Goal: Task Accomplishment & Management: Use online tool/utility

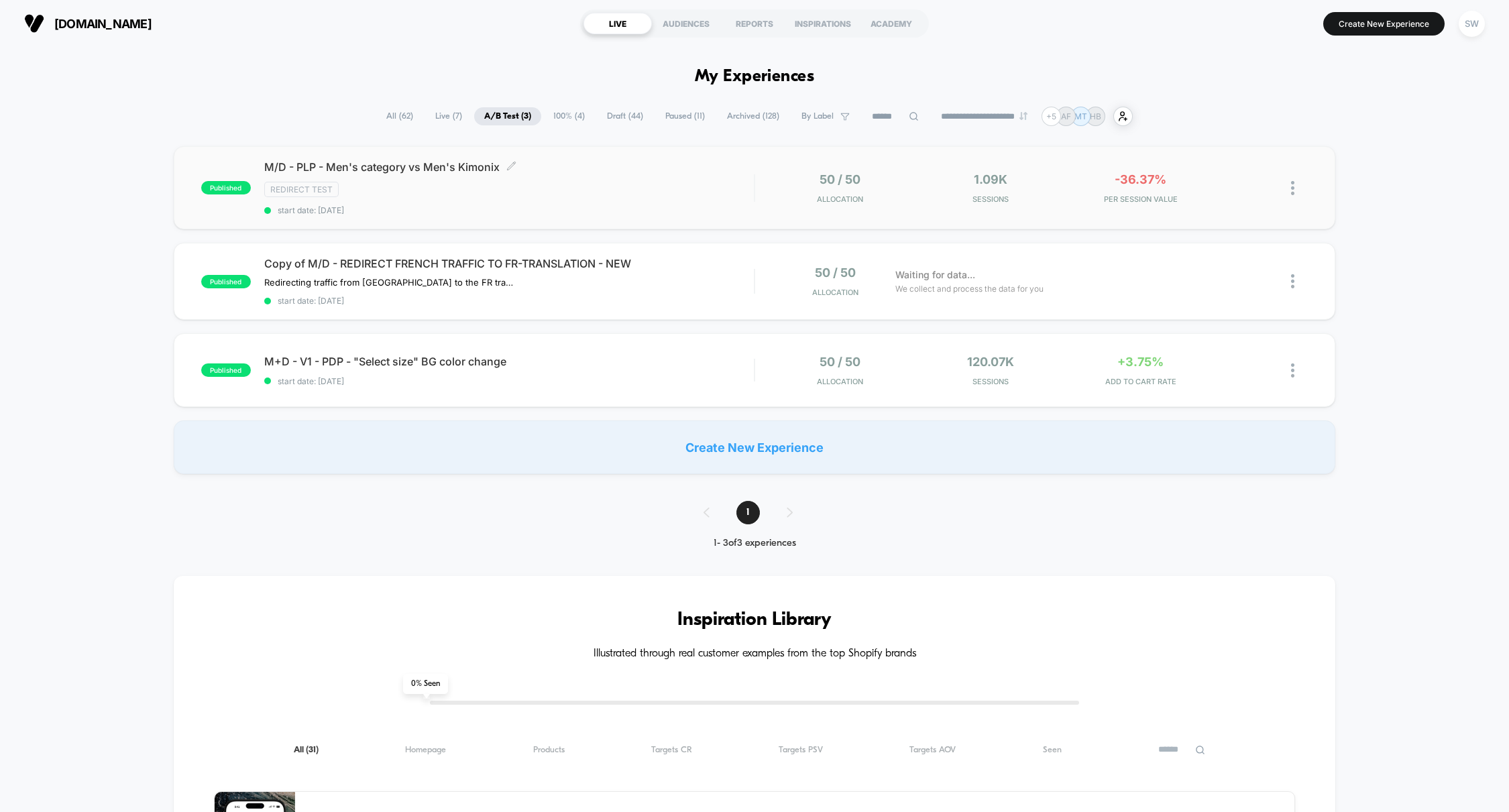
click at [654, 168] on span "M/D - PLP - Men's category vs Men's Kimonix Click to edit experience details" at bounding box center [509, 167] width 490 height 13
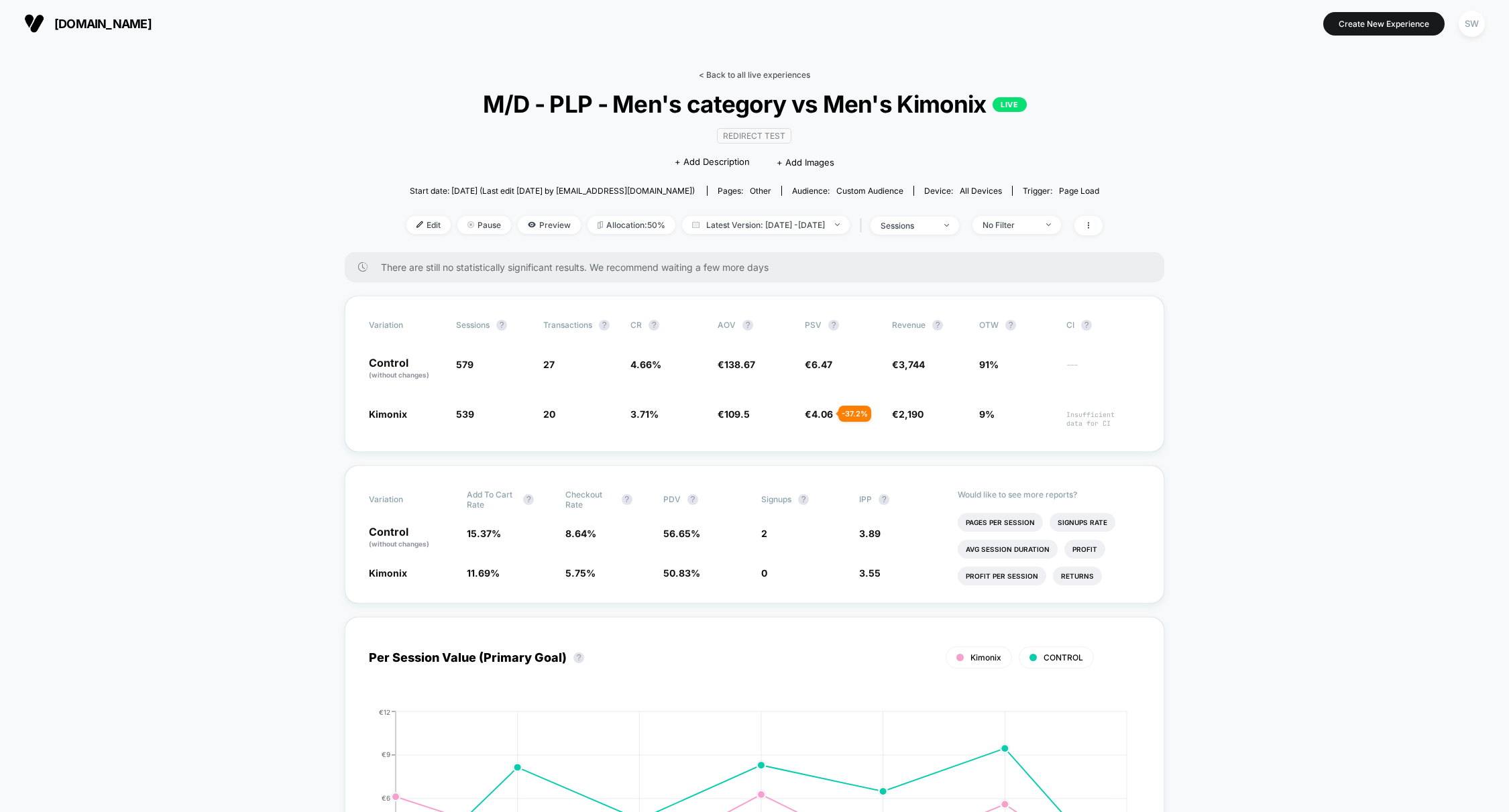
click at [737, 73] on link "< Back to all live experiences" at bounding box center [754, 75] width 111 height 10
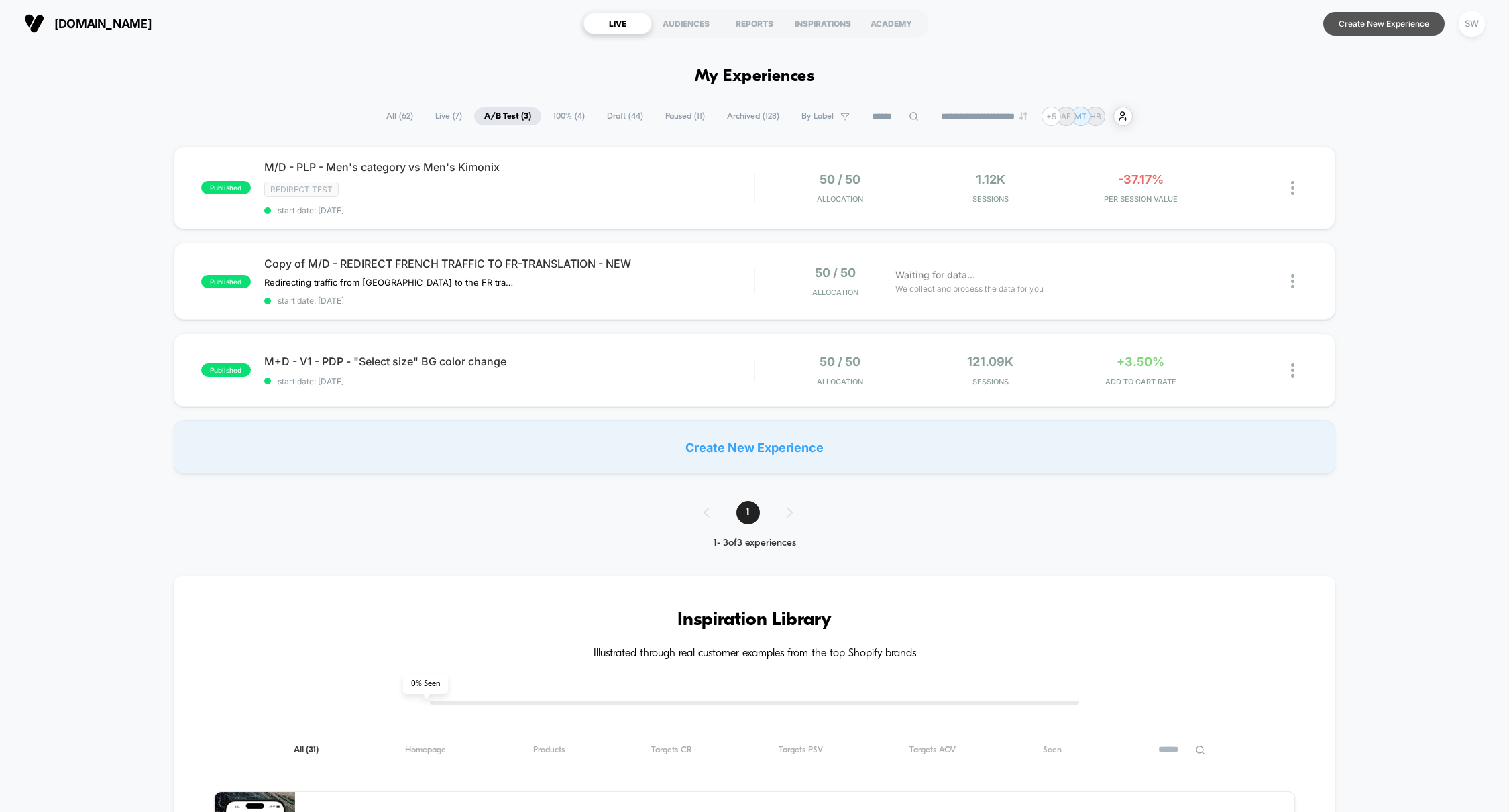
drag, startPoint x: 1386, startPoint y: 24, endPoint x: 1385, endPoint y: 67, distance: 43.0
click at [1386, 24] on button "Create New Experience" at bounding box center [1383, 24] width 121 height 24
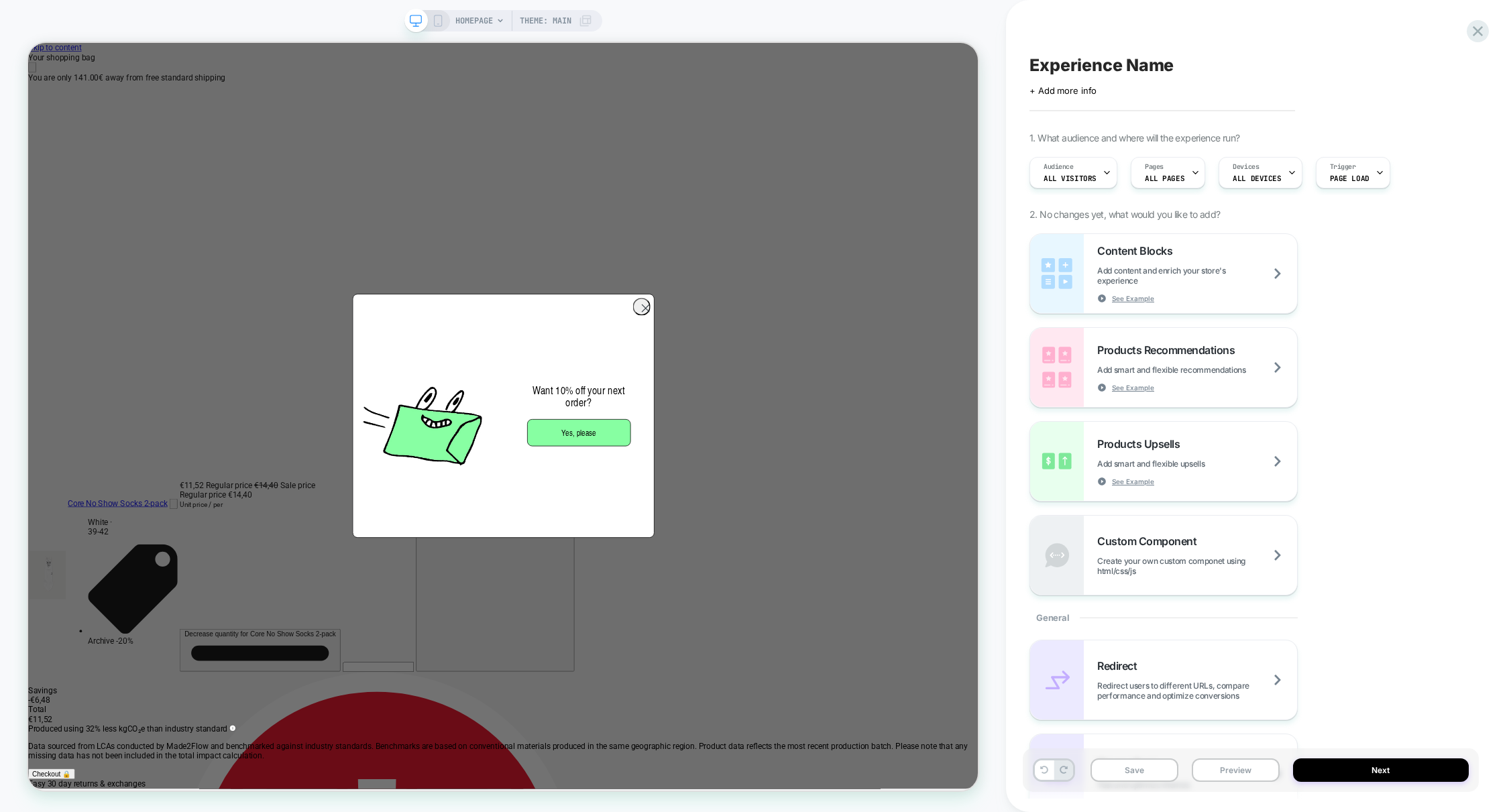
scroll to position [0, 1267]
click at [33, 78] on icon "Close" at bounding box center [33, 78] width 0 height 0
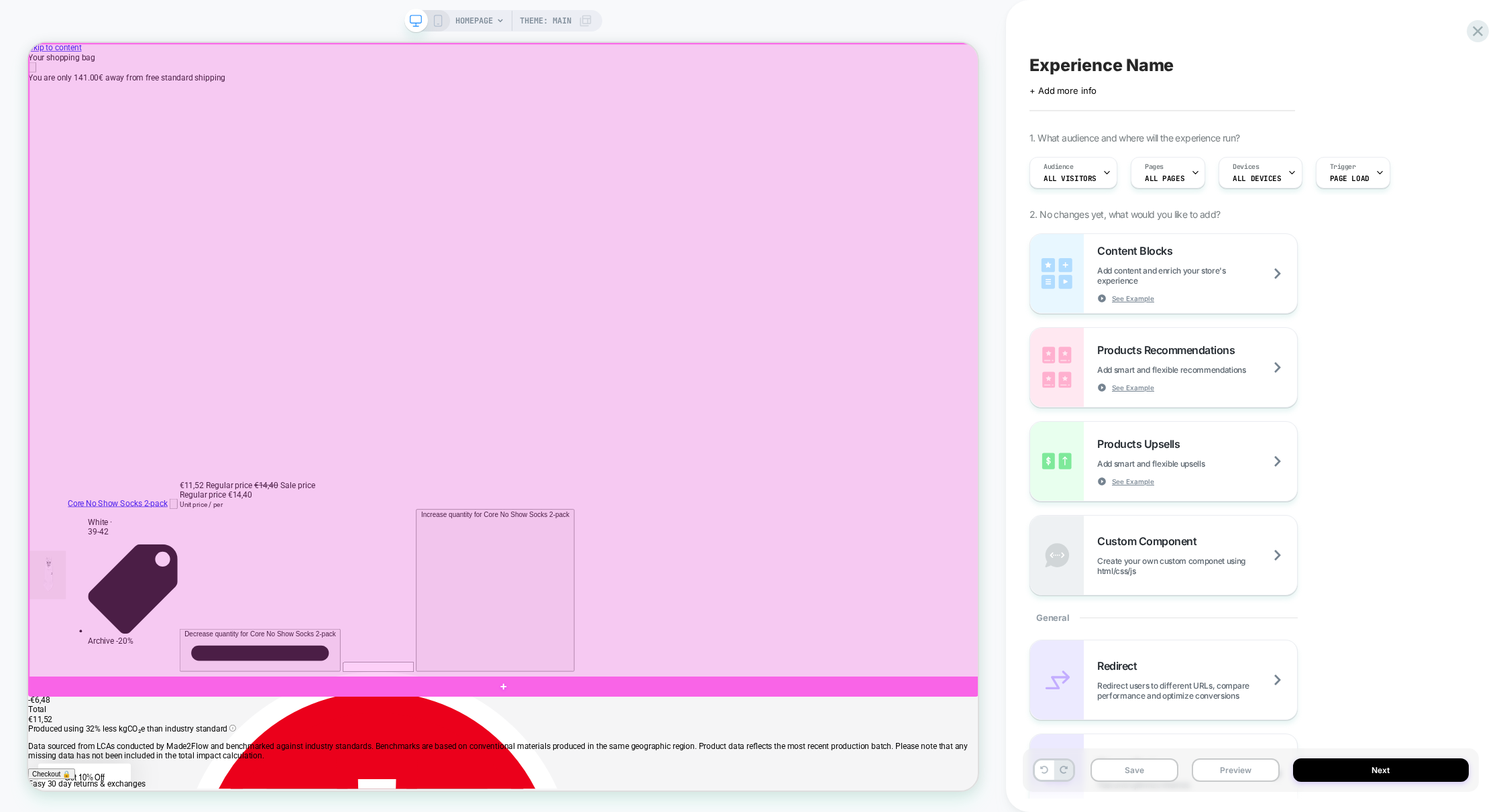
click at [637, 811] on div at bounding box center [663, 467] width 1267 height 845
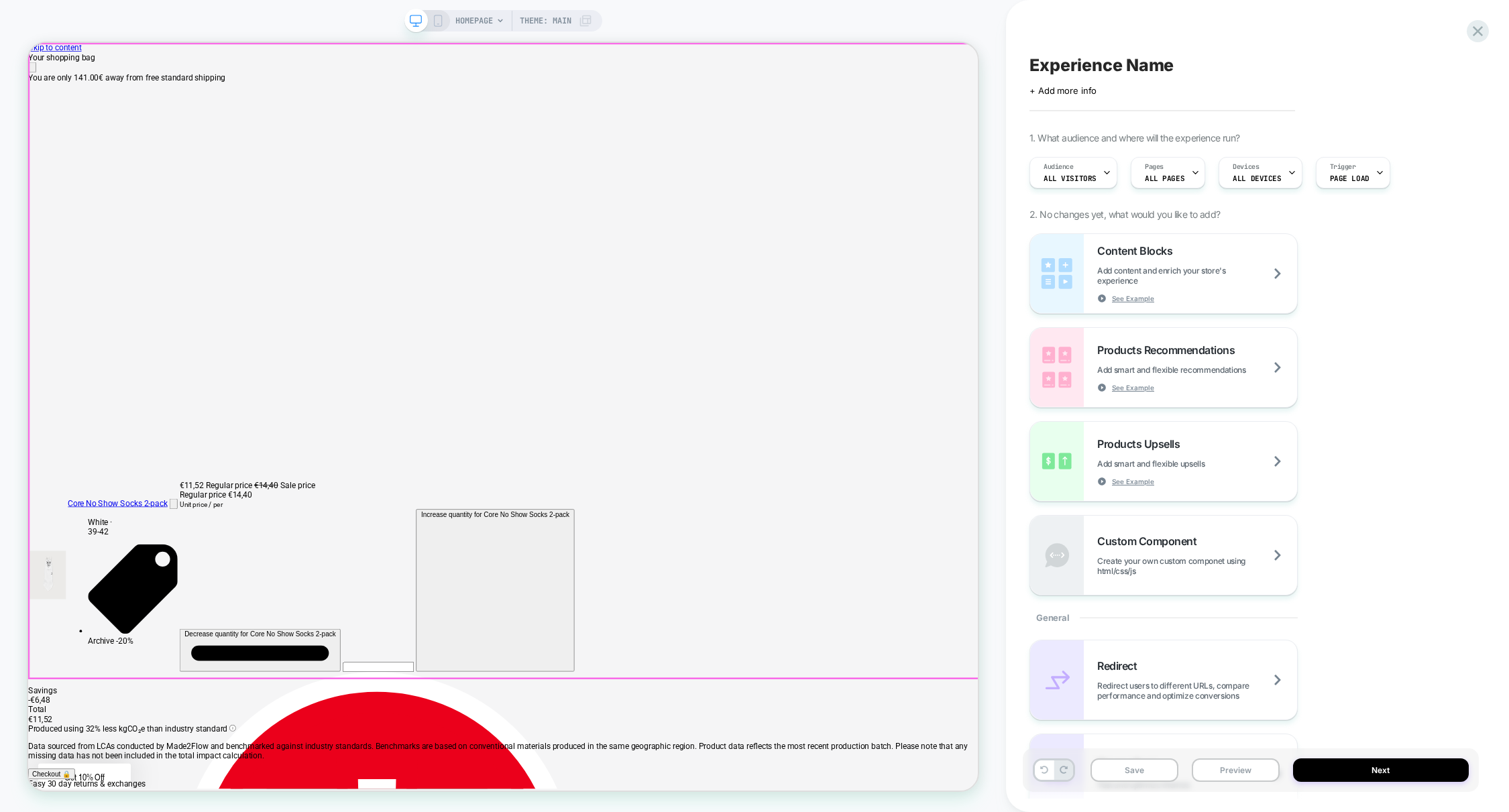
scroll to position [0, 2533]
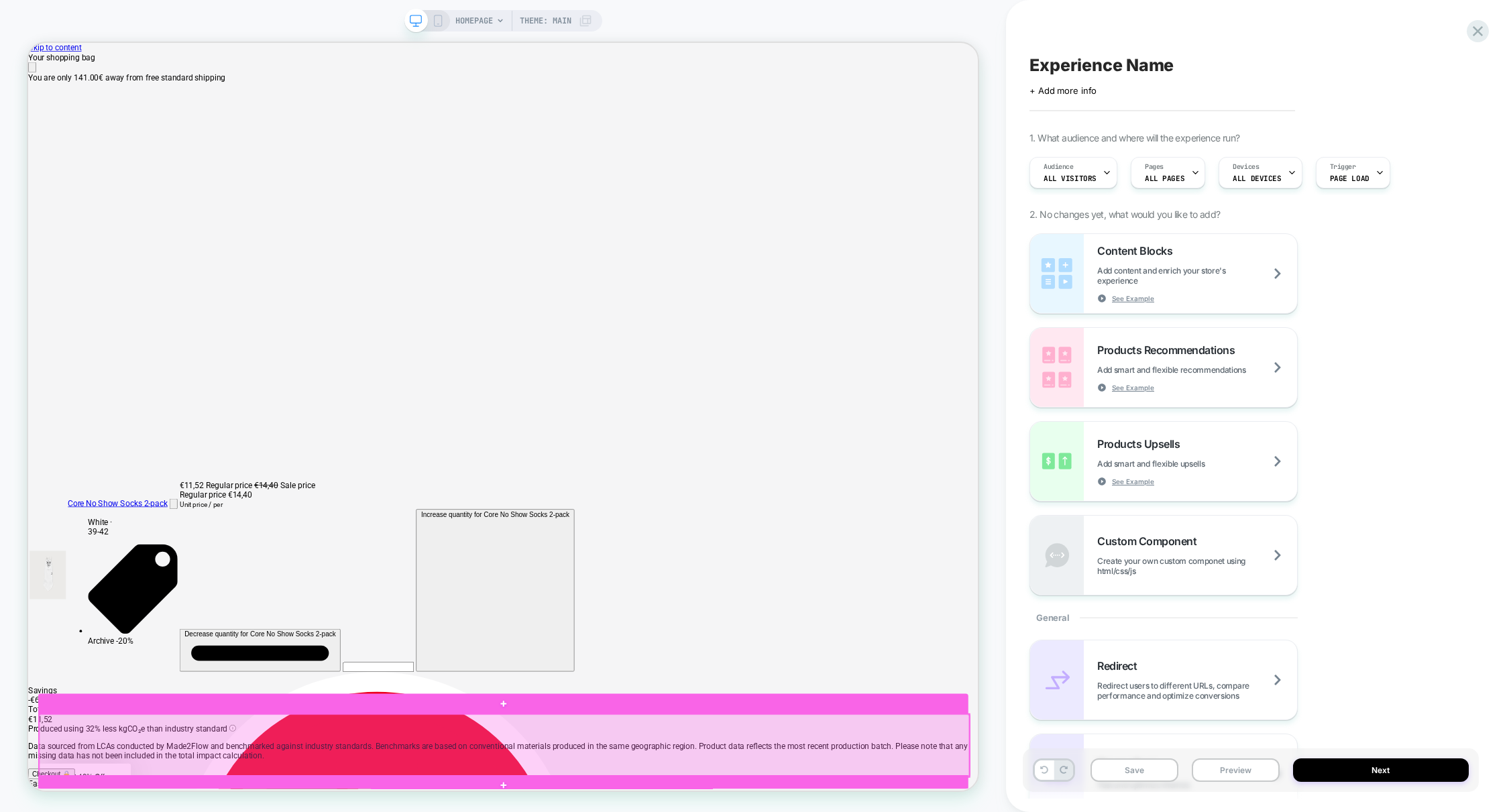
scroll to position [0, 1267]
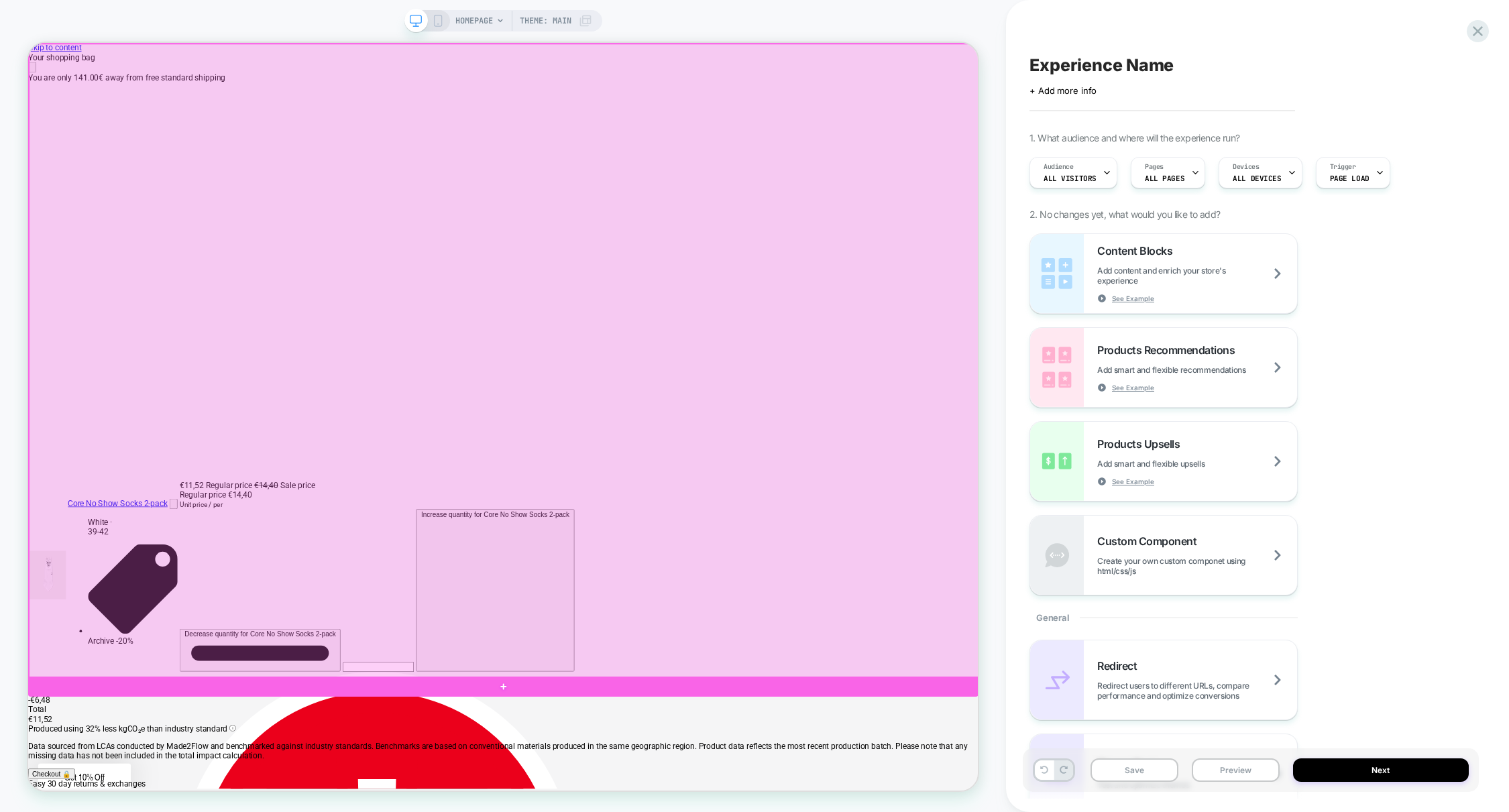
click at [637, 811] on div at bounding box center [663, 467] width 1267 height 845
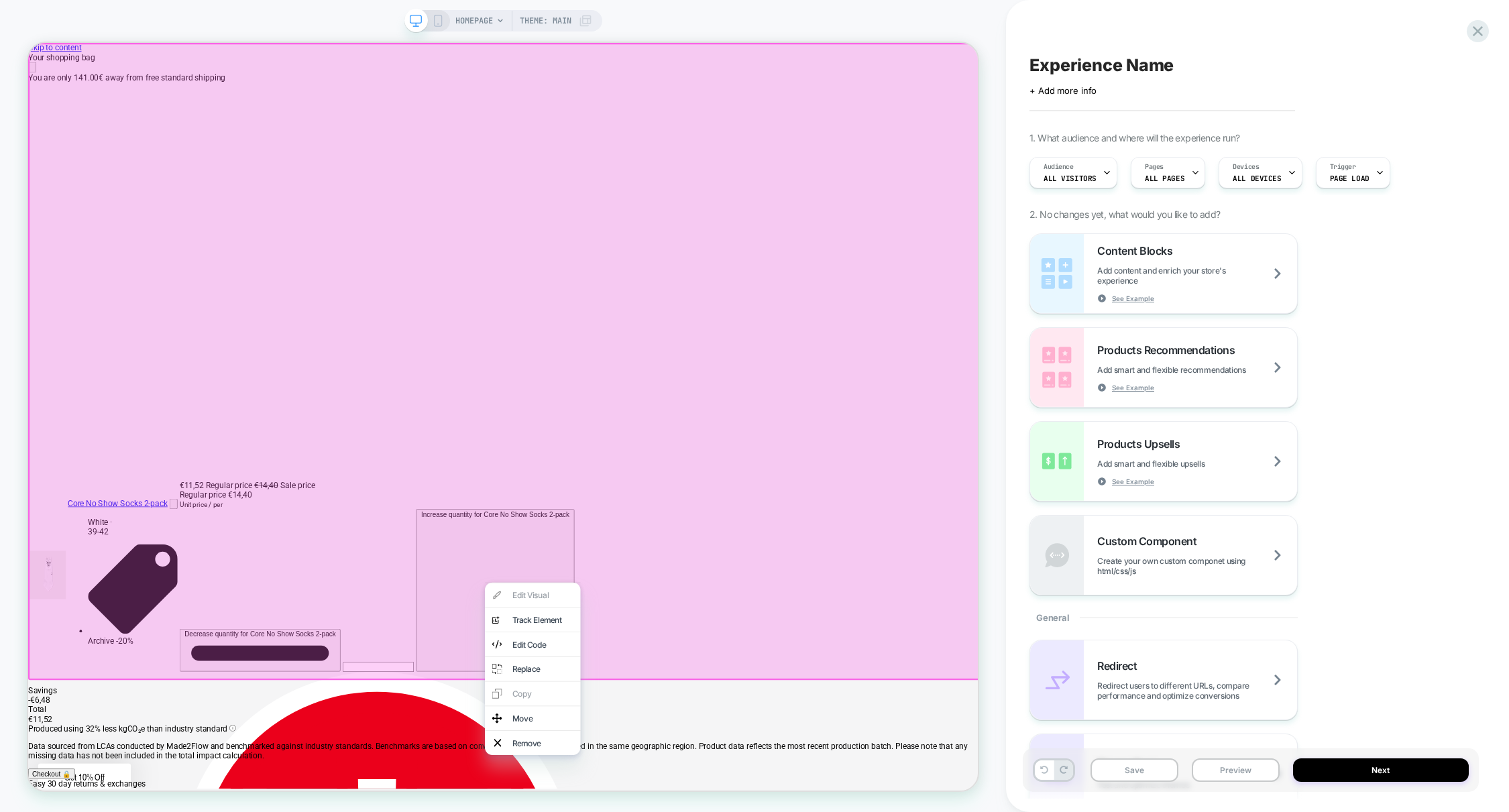
scroll to position [0, 2533]
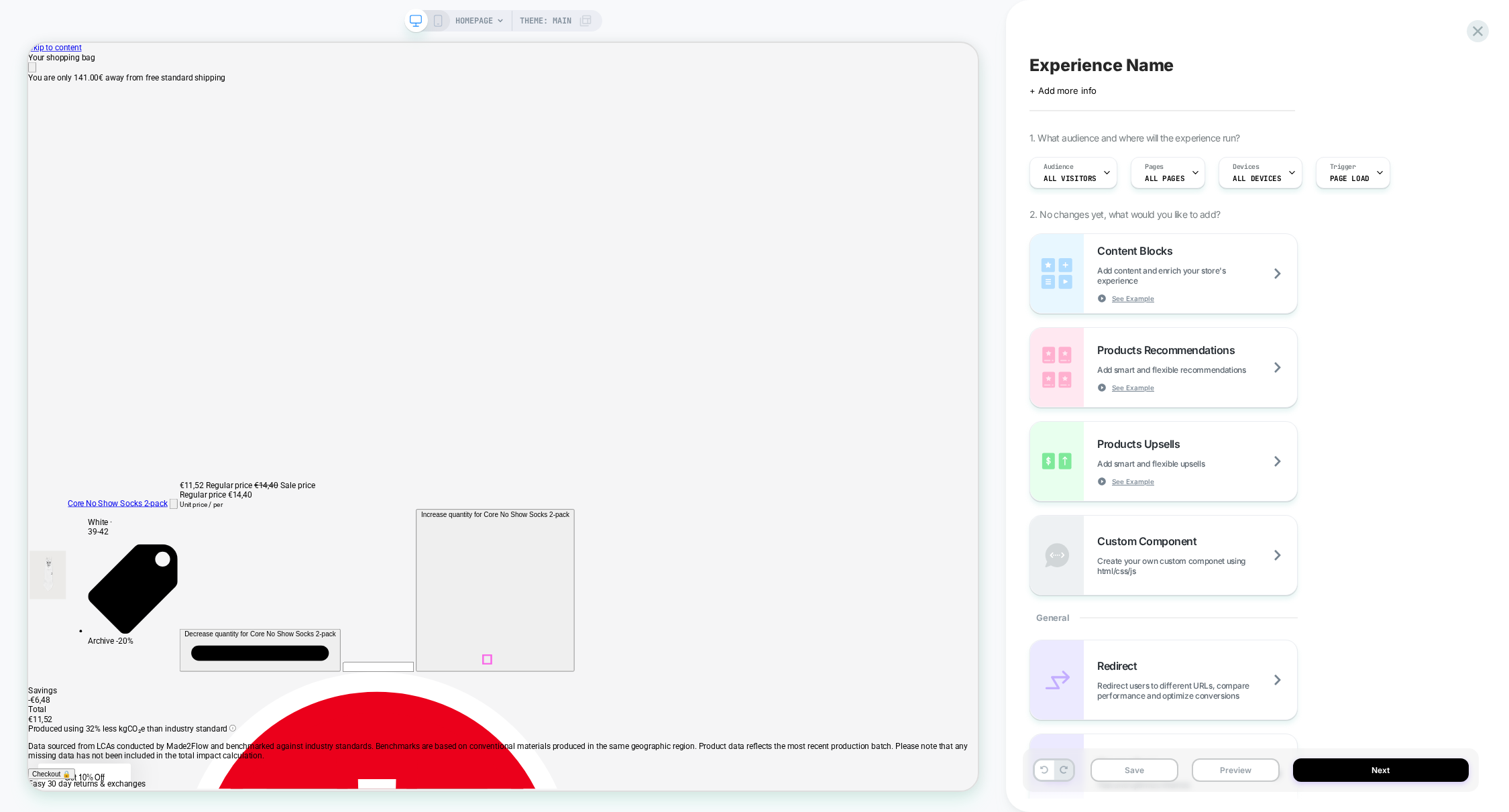
click at [1477, 26] on icon at bounding box center [1477, 31] width 18 height 18
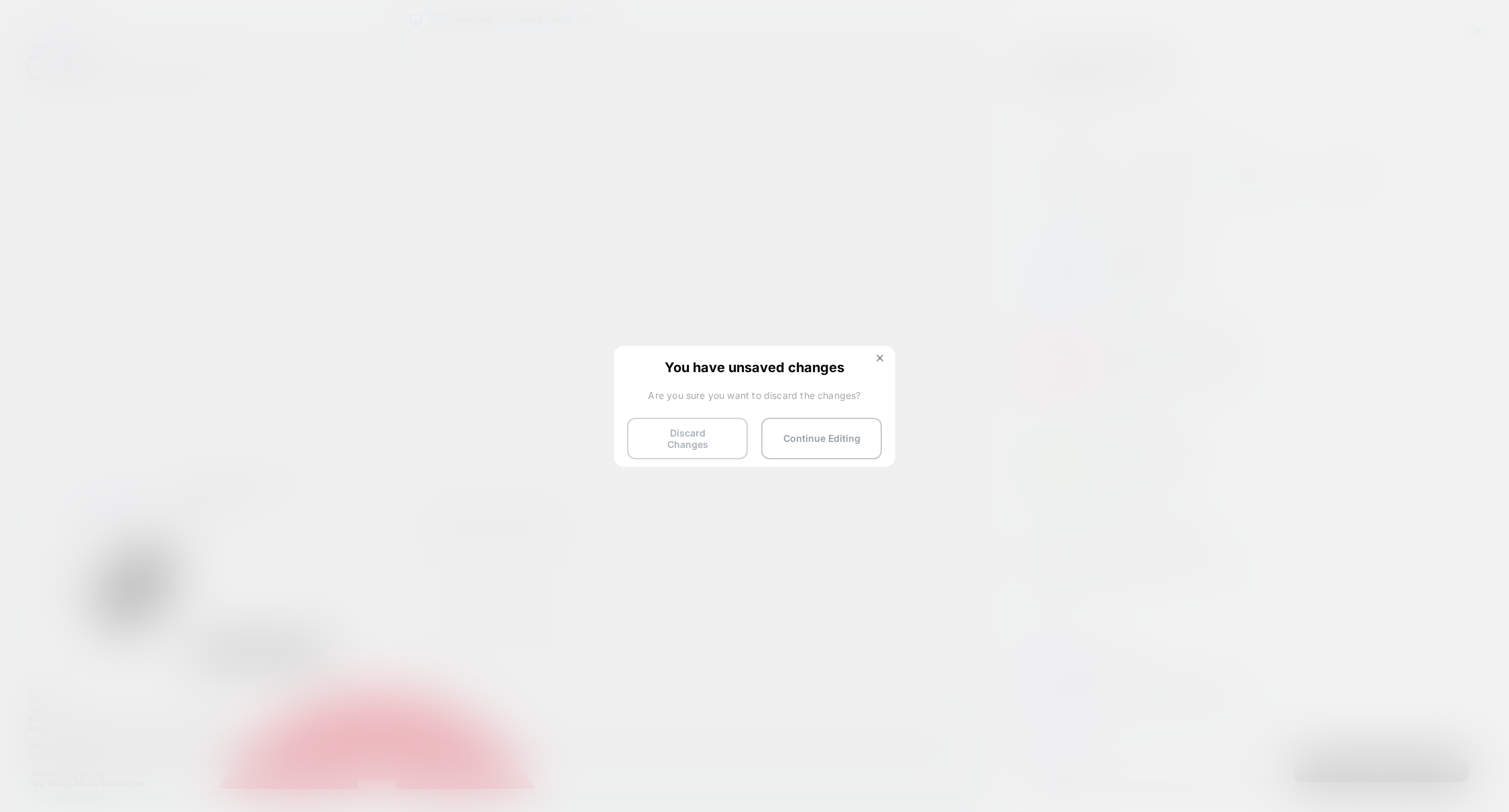
drag, startPoint x: 720, startPoint y: 441, endPoint x: 702, endPoint y: 449, distance: 19.7
click at [719, 441] on button "Discard Changes" at bounding box center [687, 438] width 120 height 41
